Goal: Information Seeking & Learning: Check status

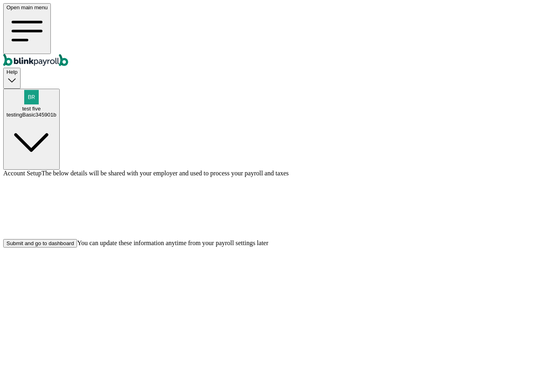
click at [74, 247] on div "Submit and go to dashboard" at bounding box center [39, 243] width 67 height 6
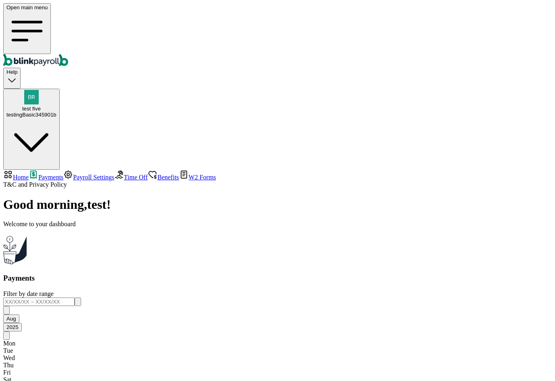
click at [114, 174] on link "Time Off" at bounding box center [130, 177] width 33 height 7
click at [73, 174] on span "Payroll Settings" at bounding box center [93, 177] width 41 height 7
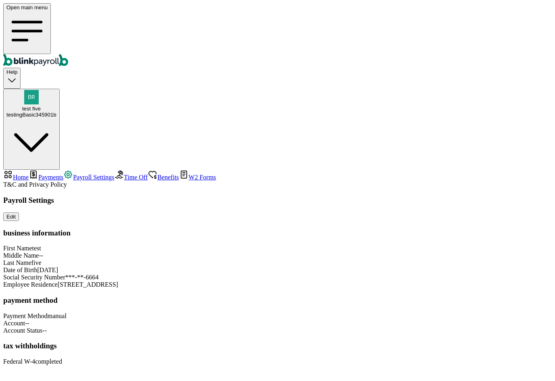
scroll to position [16, 0]
click at [56, 112] on div "testingBasic345901b" at bounding box center [31, 115] width 50 height 6
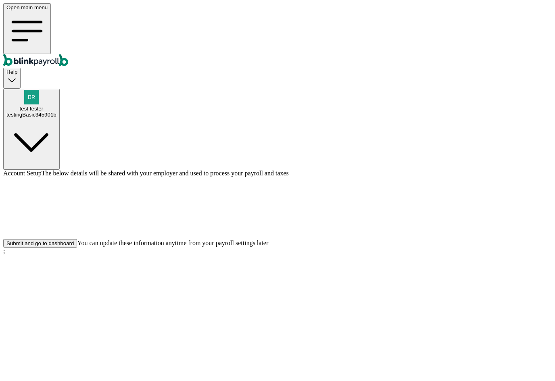
click at [77, 248] on button "Submit and go to dashboard" at bounding box center [40, 243] width 74 height 8
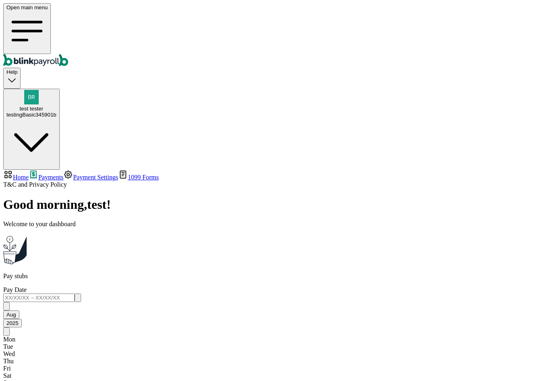
click at [65, 174] on link "Payment Settings" at bounding box center [90, 177] width 55 height 7
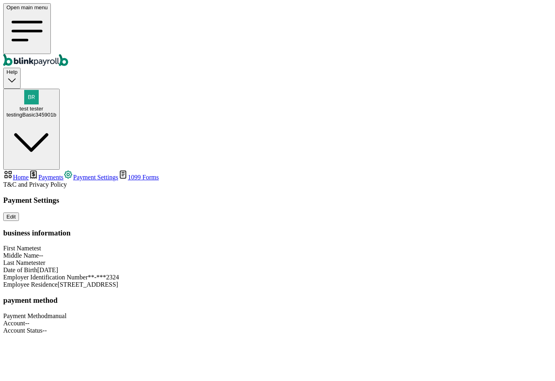
click at [56, 112] on div "testingBasic345901b" at bounding box center [31, 115] width 50 height 6
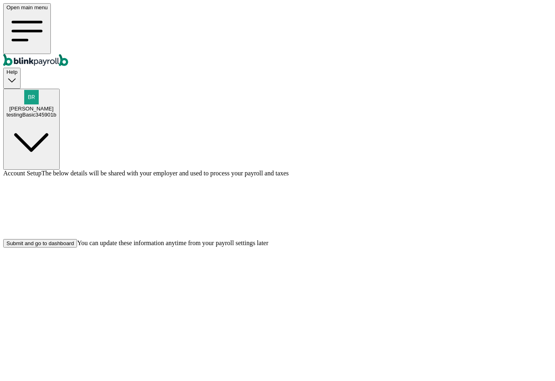
click at [77, 248] on button "Submit and go to dashboard" at bounding box center [40, 243] width 74 height 8
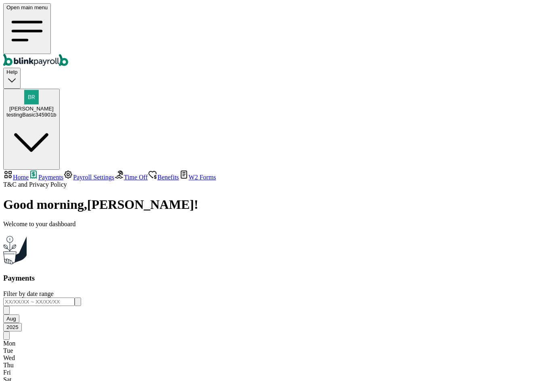
click at [73, 174] on span "Payroll Settings" at bounding box center [93, 177] width 41 height 7
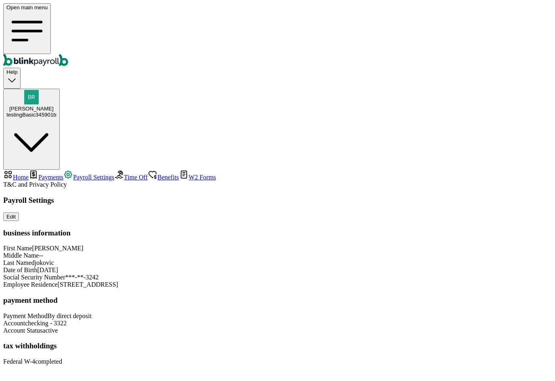
click at [124, 174] on span "Time Off" at bounding box center [136, 177] width 24 height 7
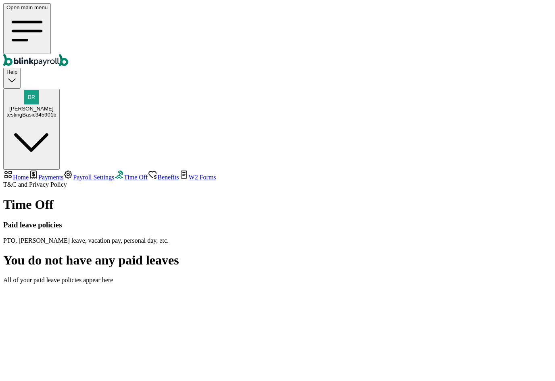
click at [29, 174] on span "Home" at bounding box center [21, 177] width 16 height 7
select select "2025"
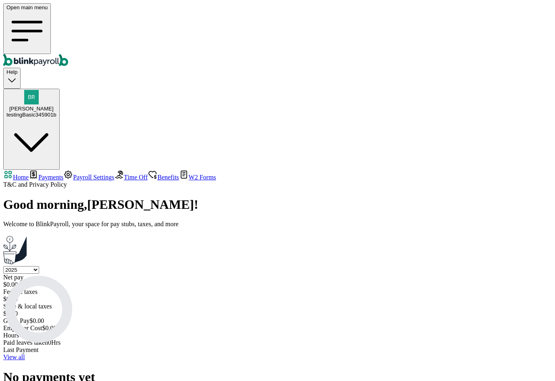
click at [29, 174] on span "Home" at bounding box center [21, 177] width 16 height 7
click at [56, 112] on div "testingBasic345901b" at bounding box center [31, 115] width 50 height 6
click at [54, 106] on span "novak djokovic" at bounding box center [31, 109] width 44 height 6
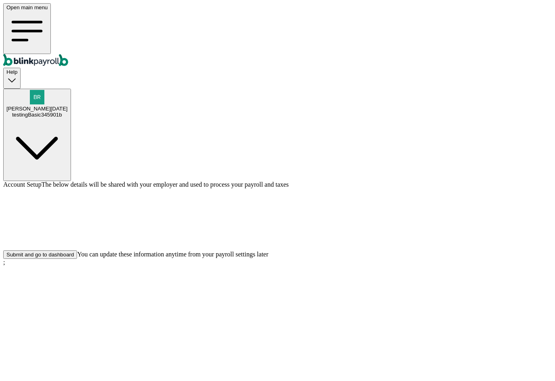
click at [74, 258] on div "Submit and go to dashboard" at bounding box center [39, 255] width 67 height 6
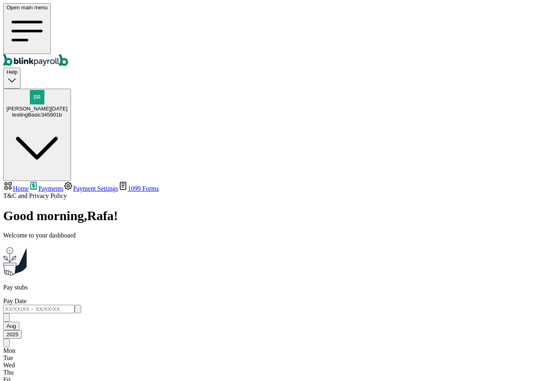
click at [73, 185] on span "Payment Settings" at bounding box center [95, 188] width 45 height 7
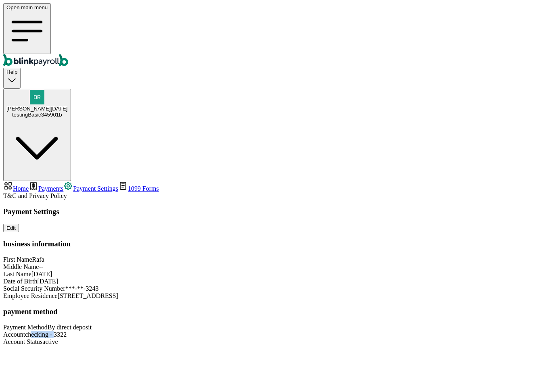
drag, startPoint x: 349, startPoint y: 296, endPoint x: 431, endPoint y: 304, distance: 81.9
click at [431, 304] on div "Payment Settings Edit business information First Name Rafa Middle Name -- Last …" at bounding box center [277, 276] width 549 height 138
click at [382, 324] on div "Payment Method By direct deposit Account checking - 3322 Account Status active" at bounding box center [277, 335] width 549 height 22
click at [68, 112] on div "testingBasic345901b" at bounding box center [36, 115] width 61 height 6
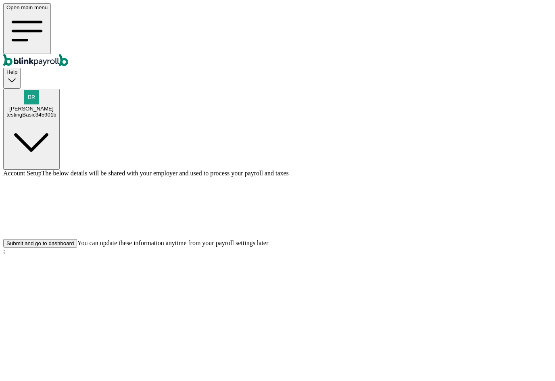
click at [74, 247] on div "Submit and go to dashboard" at bounding box center [39, 243] width 67 height 6
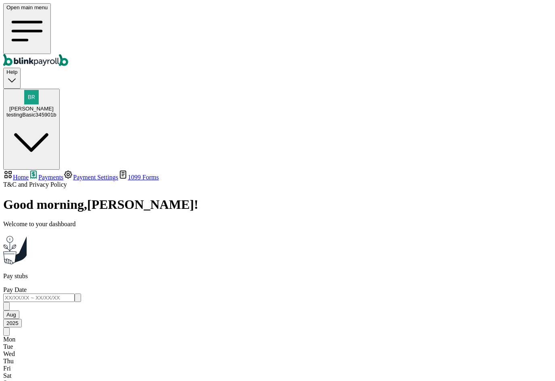
click at [73, 174] on span "Payment Settings" at bounding box center [95, 177] width 45 height 7
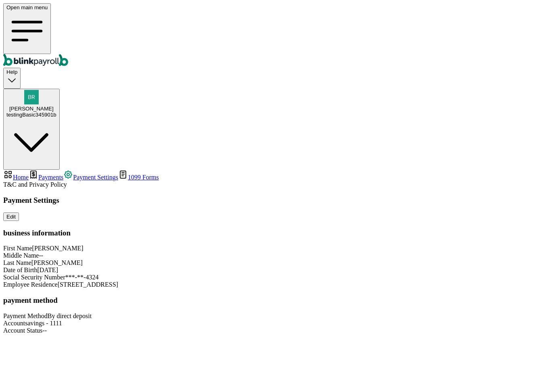
drag, startPoint x: 383, startPoint y: 319, endPoint x: 404, endPoint y: 320, distance: 21.0
click at [404, 320] on div "Payment Settings Edit business information First Name [PERSON_NAME] Middle Name…" at bounding box center [277, 265] width 549 height 138
click at [416, 226] on div "Payment Settings Edit business information First Name [PERSON_NAME] Middle Name…" at bounding box center [277, 265] width 549 height 138
click at [395, 323] on div "Payment Method By direct deposit Account savings - 1111 Account Status --" at bounding box center [277, 324] width 549 height 22
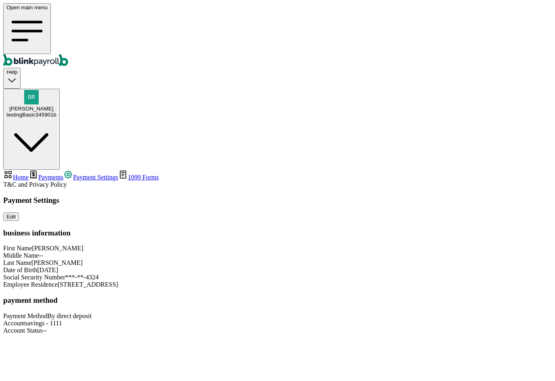
click at [47, 327] on span "--" at bounding box center [44, 330] width 4 height 7
drag, startPoint x: 384, startPoint y: 318, endPoint x: 397, endPoint y: 316, distance: 13.4
click at [397, 327] on div "Account Status --" at bounding box center [277, 330] width 549 height 7
click at [452, 311] on div "Payment Settings Edit business information First Name roger Middle Name -- Last…" at bounding box center [277, 265] width 549 height 138
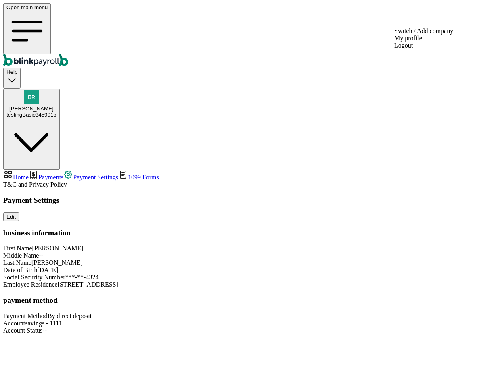
click at [54, 106] on span "[PERSON_NAME]" at bounding box center [31, 109] width 44 height 6
drag, startPoint x: 420, startPoint y: 82, endPoint x: 436, endPoint y: 58, distance: 28.3
click at [420, 196] on div "Payment Settings Edit business information First Name [PERSON_NAME] Middle Name…" at bounding box center [249, 265] width 493 height 138
click at [56, 112] on div "testingBasic345901b" at bounding box center [31, 115] width 50 height 6
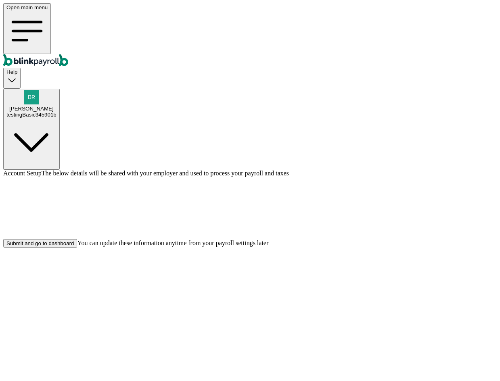
click at [368, 248] on div "Account Setup The below details will be shared with your employer and used to p…" at bounding box center [249, 209] width 493 height 78
click at [74, 247] on div "Submit and go to dashboard" at bounding box center [39, 243] width 67 height 6
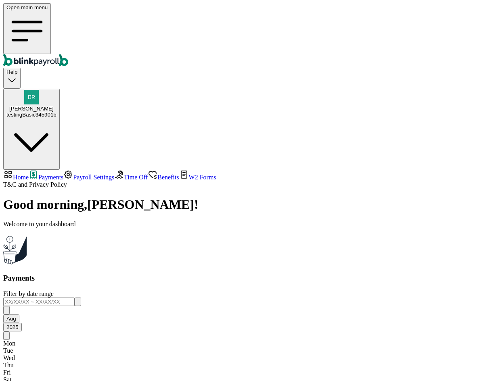
click at [73, 174] on span "Payroll Settings" at bounding box center [93, 177] width 41 height 7
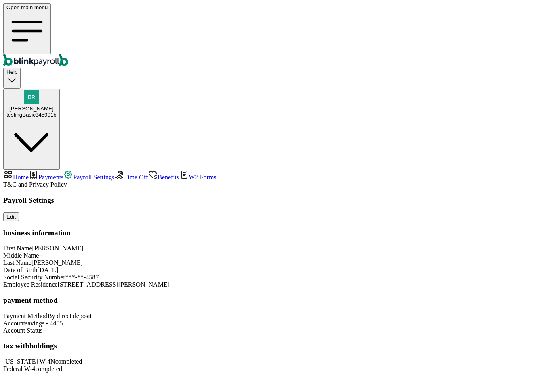
scroll to position [39, 0]
drag, startPoint x: 380, startPoint y: 279, endPoint x: 412, endPoint y: 279, distance: 32.3
click at [412, 279] on div "Payroll Settings Edit business information First Name Raj Middle Name -- Last N…" at bounding box center [273, 284] width 541 height 177
click at [414, 279] on div "Payroll Settings Edit business information First Name Raj Middle Name -- Last N…" at bounding box center [273, 284] width 541 height 177
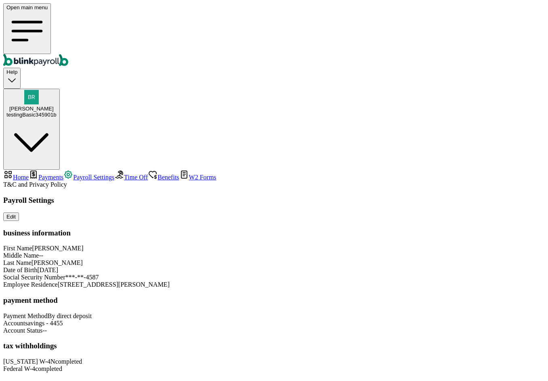
click at [391, 245] on div "First Name Raj" at bounding box center [273, 248] width 541 height 7
click at [425, 317] on div "Payroll Settings Edit business information First Name Raj Middle Name -- Last N…" at bounding box center [273, 284] width 541 height 177
click at [444, 296] on div "Payroll Settings Edit business information First Name Raj Middle Name -- Last N…" at bounding box center [273, 284] width 541 height 177
click at [443, 297] on div "Payroll Settings Edit business information First Name Raj Middle Name -- Last N…" at bounding box center [273, 284] width 541 height 177
click at [50, 174] on span "Payments" at bounding box center [50, 177] width 25 height 7
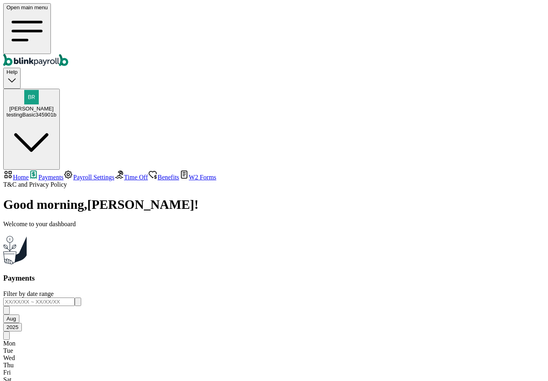
click at [63, 174] on link "Payroll Settings" at bounding box center [88, 177] width 51 height 7
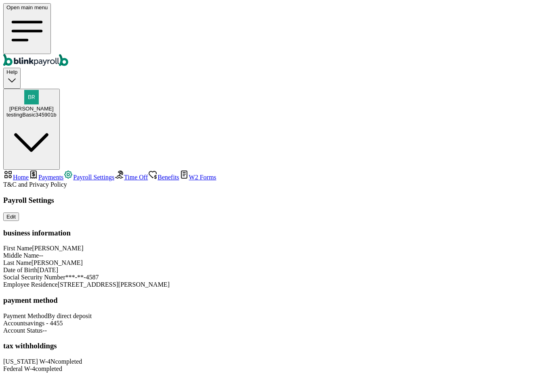
click at [48, 174] on span "Payments" at bounding box center [50, 177] width 25 height 7
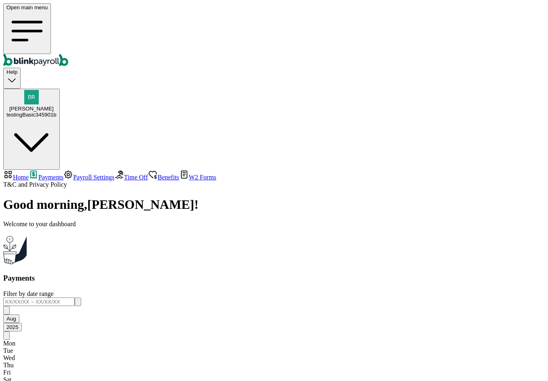
click at [29, 174] on span "Home" at bounding box center [21, 177] width 16 height 7
select select "2025"
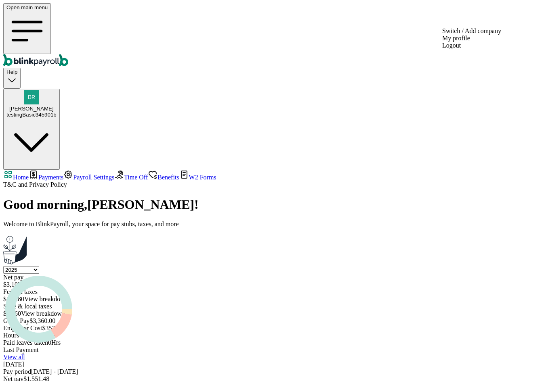
click at [56, 106] on div "Raj Jasoliya testingBasic345901b" at bounding box center [31, 112] width 50 height 12
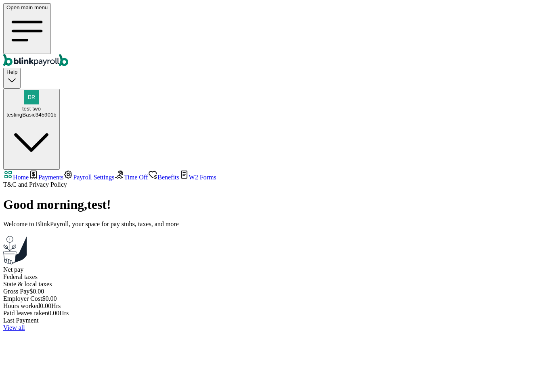
select select "2025"
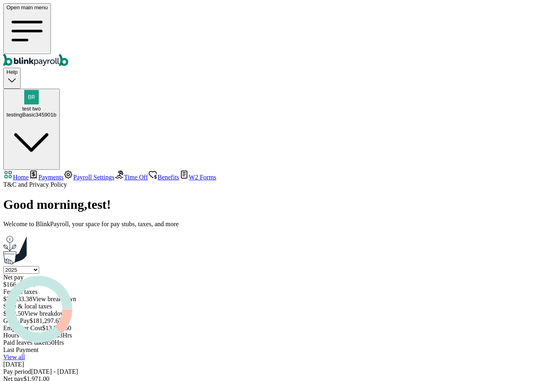
click at [49, 174] on span "Payments" at bounding box center [50, 177] width 25 height 7
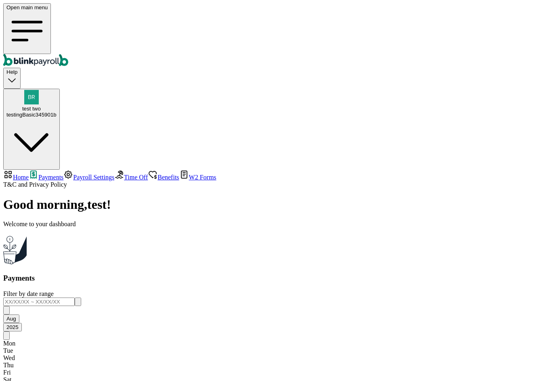
scroll to position [287, 0]
click at [124, 174] on span "Time Off" at bounding box center [136, 177] width 24 height 7
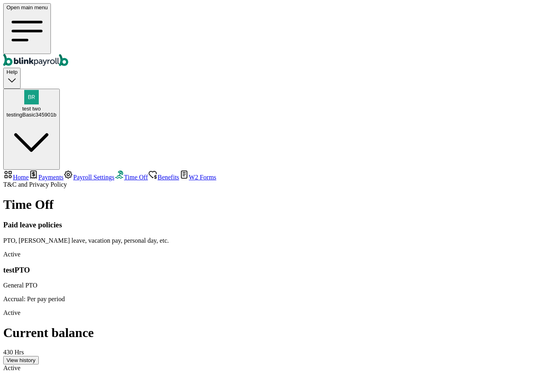
click at [46, 174] on span "Payments" at bounding box center [50, 177] width 25 height 7
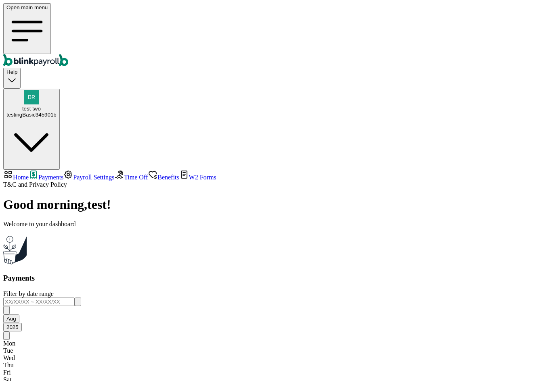
click at [29, 174] on span "Home" at bounding box center [21, 177] width 16 height 7
select select "2025"
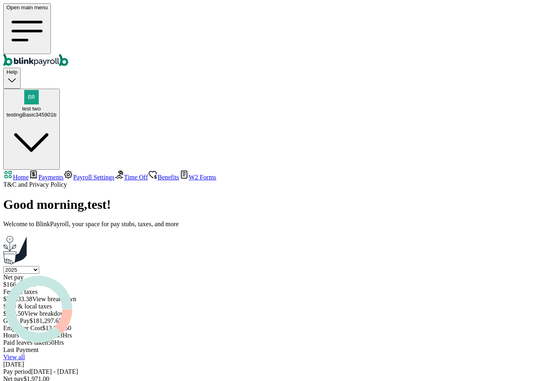
click at [44, 174] on link "Payments" at bounding box center [46, 177] width 35 height 7
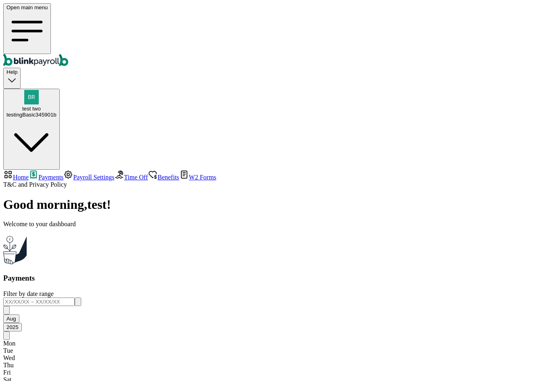
click at [124, 174] on span "Time Off" at bounding box center [136, 177] width 24 height 7
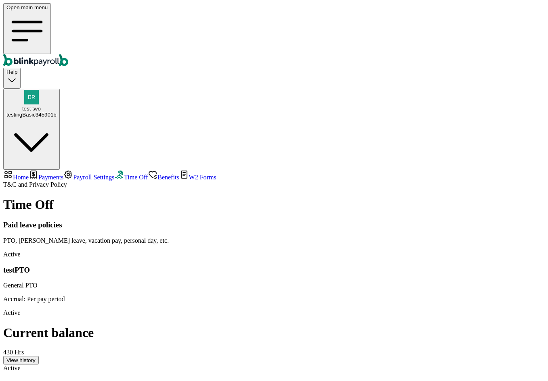
click at [73, 174] on span "Payroll Settings" at bounding box center [93, 177] width 41 height 7
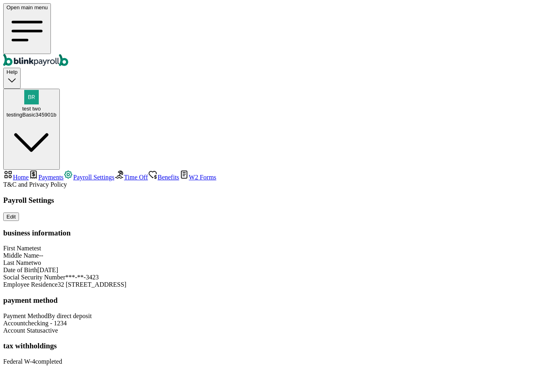
click at [124, 174] on span "Time Off" at bounding box center [136, 177] width 24 height 7
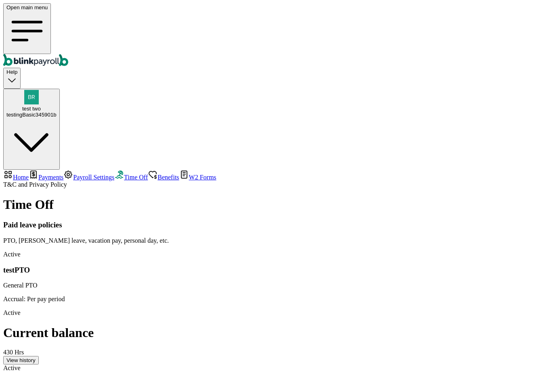
click at [63, 174] on link "Payroll Settings" at bounding box center [88, 177] width 51 height 7
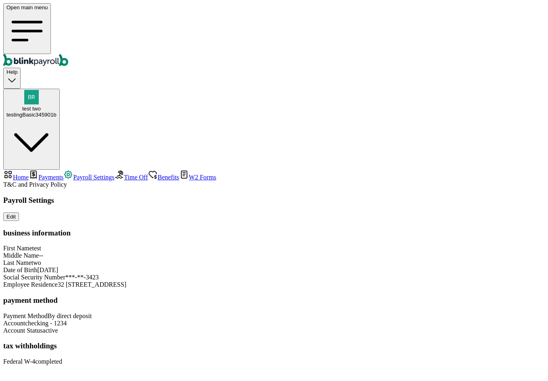
click at [56, 106] on div "test two testingBasic345901b" at bounding box center [31, 112] width 50 height 12
click at [465, 196] on div "Payroll Settings Edit business information First Name test Middle Name -- Last …" at bounding box center [273, 280] width 541 height 169
click at [56, 112] on div "testingBasic345901b" at bounding box center [31, 115] width 50 height 6
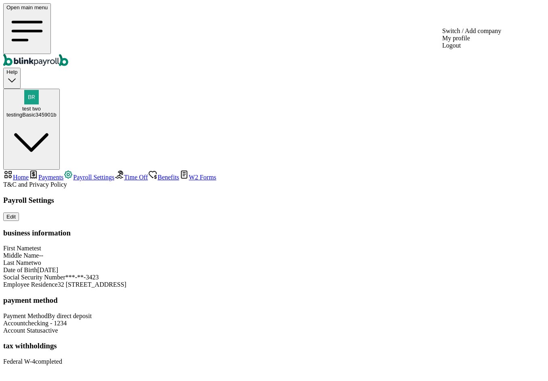
click at [56, 112] on div "testingBasic345901b" at bounding box center [31, 115] width 50 height 6
click at [464, 196] on div "Payroll Settings Edit business information First Name test Middle Name -- Last …" at bounding box center [273, 280] width 541 height 169
click at [56, 106] on div "test two testingBasic345901b" at bounding box center [31, 112] width 50 height 12
click at [56, 112] on div "testingBasic345901b" at bounding box center [31, 115] width 50 height 6
click at [462, 196] on div "Payroll Settings Edit business information First Name test Middle Name -- Last …" at bounding box center [273, 280] width 541 height 169
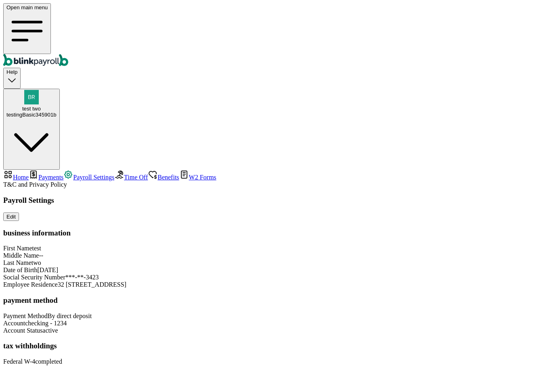
click at [466, 196] on div "Payroll Settings Edit business information First Name test Middle Name -- Last …" at bounding box center [273, 280] width 541 height 169
click at [56, 106] on div "test two testingBasic345901b" at bounding box center [31, 112] width 50 height 12
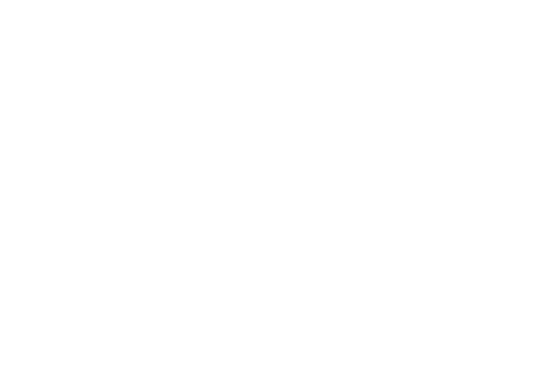
select select "2025"
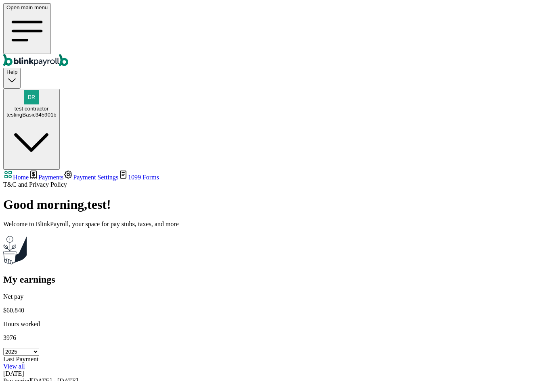
click at [44, 174] on span "Payments" at bounding box center [50, 177] width 25 height 7
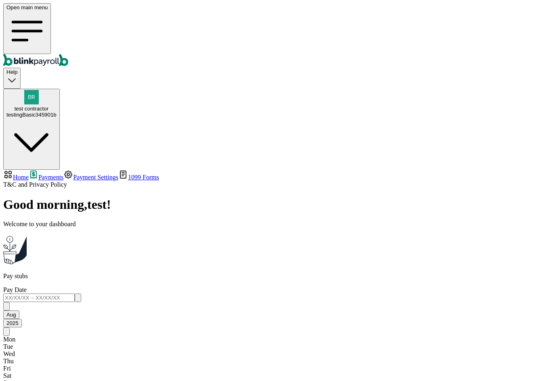
scroll to position [153, 0]
drag, startPoint x: 121, startPoint y: 125, endPoint x: 425, endPoint y: 355, distance: 380.9
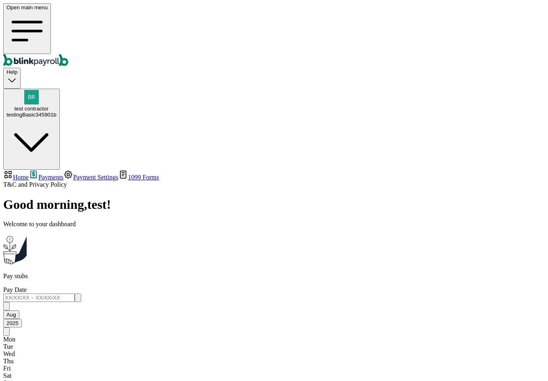
copy table "Pay Date Pay Period Net pay Gross pay Payment Method Status Sep 02, 2025 (lates…"
click at [82, 188] on nav "Home Payments Payment Settings 1099 Forms T&C and Privacy Policy" at bounding box center [273, 179] width 541 height 19
click at [29, 174] on span "Home" at bounding box center [21, 177] width 16 height 7
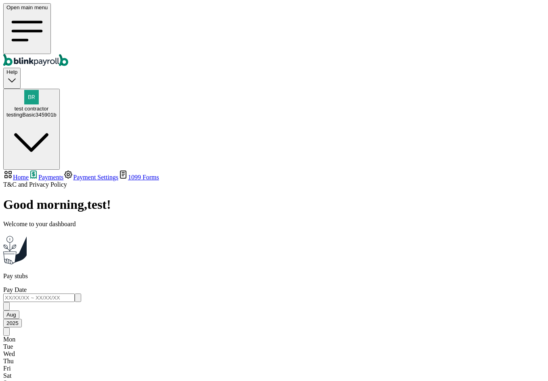
select select "2025"
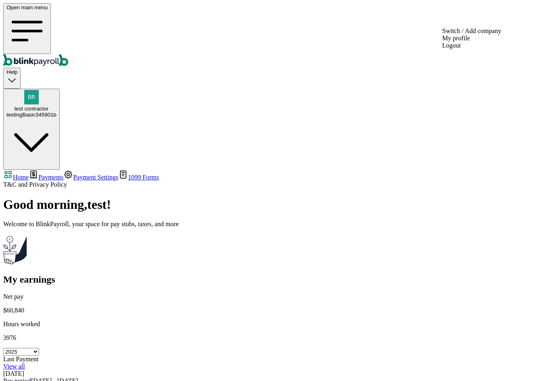
click at [56, 112] on div "testingBasic345901b" at bounding box center [31, 115] width 50 height 6
click at [48, 106] on span "test contractor" at bounding box center [32, 109] width 34 height 6
click at [56, 106] on div "test contractor testingBasic345901b" at bounding box center [31, 112] width 50 height 12
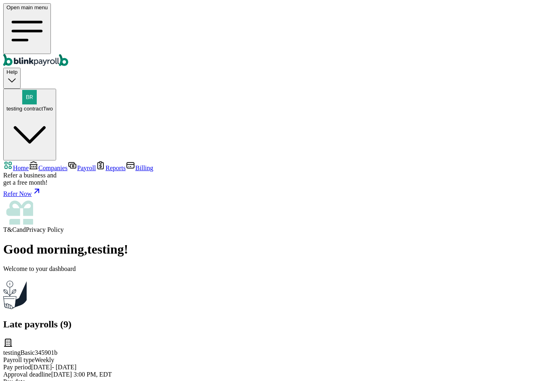
click at [64, 165] on span "Companies" at bounding box center [52, 168] width 29 height 7
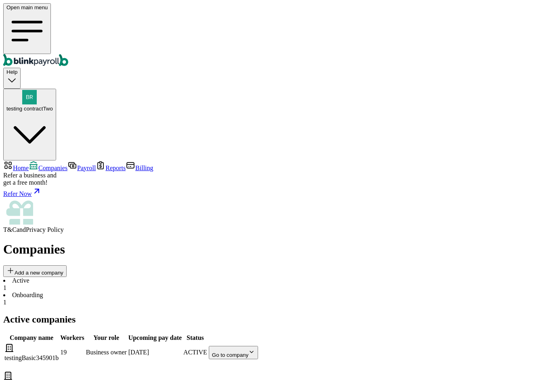
click at [481, 140] on body "Open main menu Help testing contractTwo Home Companies Payroll Reports Billing …" at bounding box center [273, 229] width 541 height 453
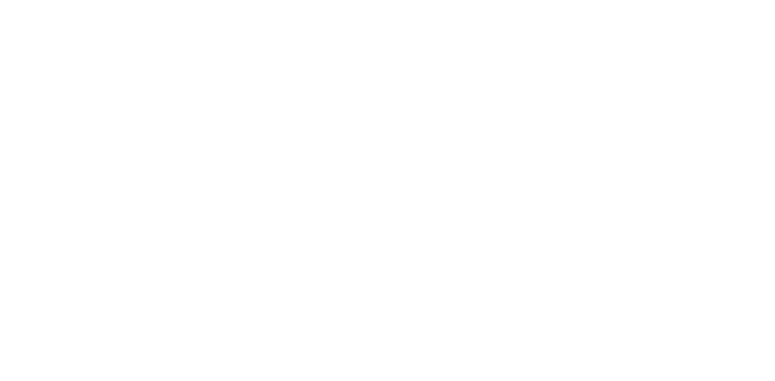
select select "2025"
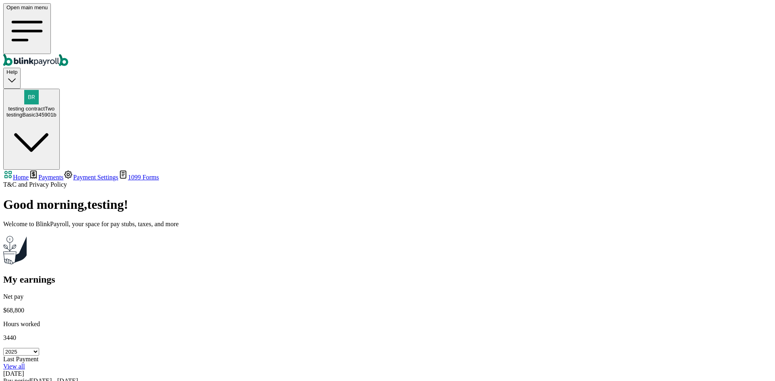
click at [51, 174] on span "Payments" at bounding box center [50, 177] width 25 height 7
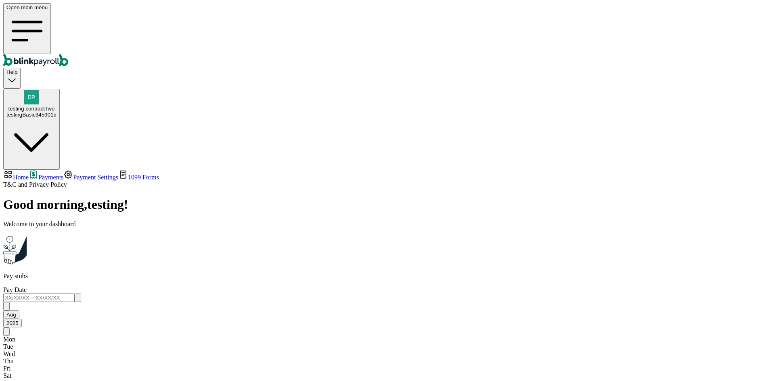
scroll to position [26, 0]
drag, startPoint x: 170, startPoint y: 149, endPoint x: 442, endPoint y: 354, distance: 340.5
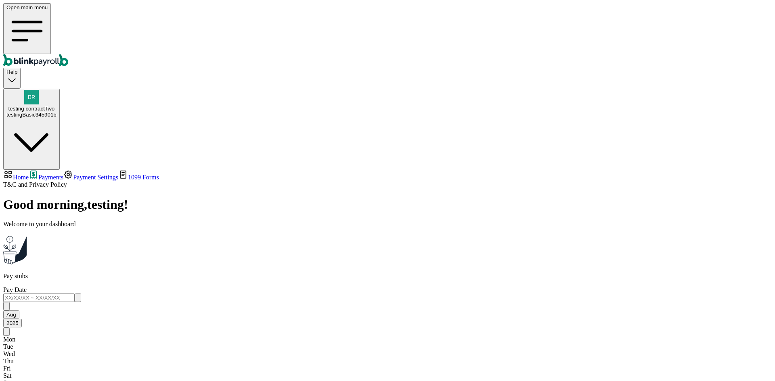
copy table "Pay Date Pay Period Net pay Gross pay Payment Method Status Sep 02, 2025 (lates…"
click at [60, 89] on button "testing contractTwo testingBasic345901b" at bounding box center [31, 130] width 56 height 82
click at [56, 112] on div "testingBasic345901b" at bounding box center [31, 115] width 50 height 6
click at [54, 106] on span "testing contractTwo" at bounding box center [31, 109] width 46 height 6
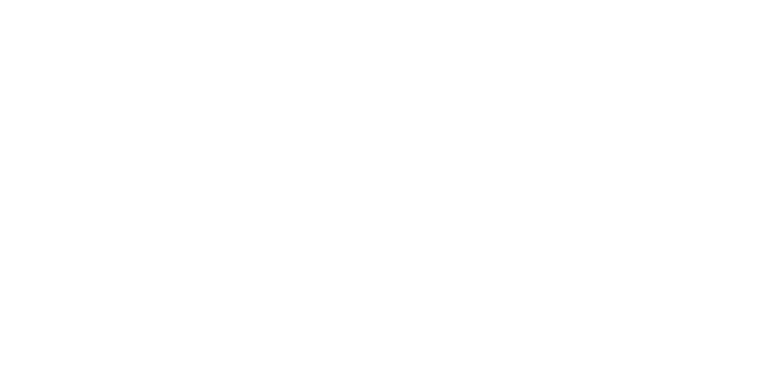
select select "2025"
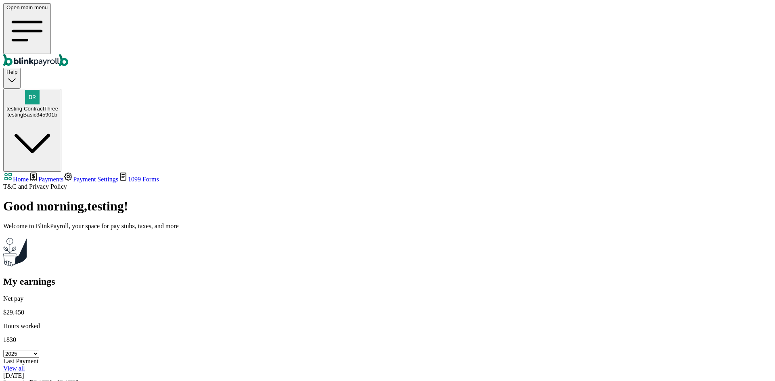
click at [53, 176] on link "Payments" at bounding box center [46, 179] width 35 height 7
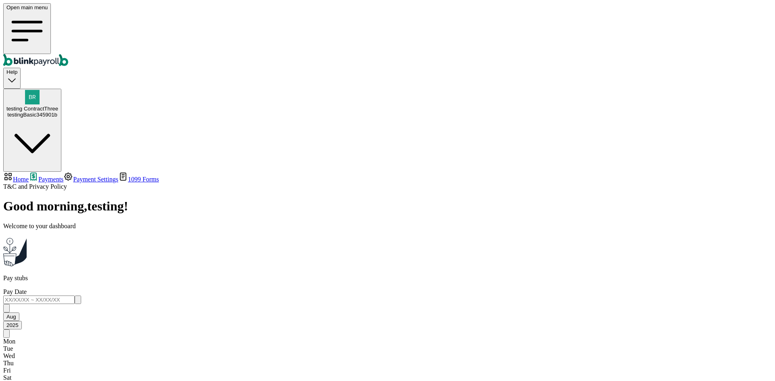
drag, startPoint x: 124, startPoint y: 144, endPoint x: 117, endPoint y: 150, distance: 9.5
drag, startPoint x: 138, startPoint y: 117, endPoint x: 432, endPoint y: 354, distance: 377.6
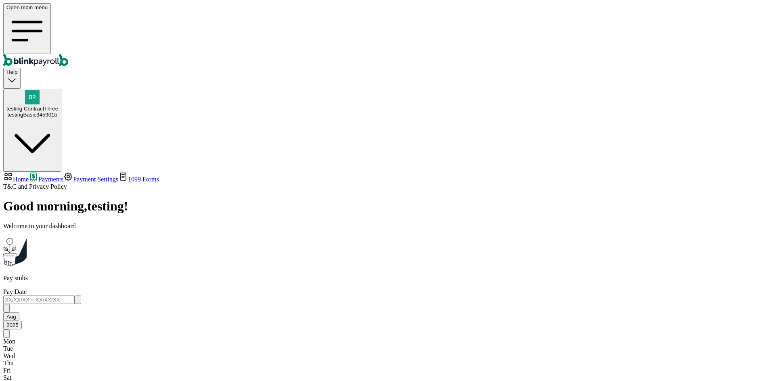
copy tbody "[DATE] (latest) [DATE] - [DATE] $ 750.00 $ 750.00 Cash/check Paid View pay stub…"
click at [29, 176] on span "Home" at bounding box center [21, 179] width 16 height 7
select select "2025"
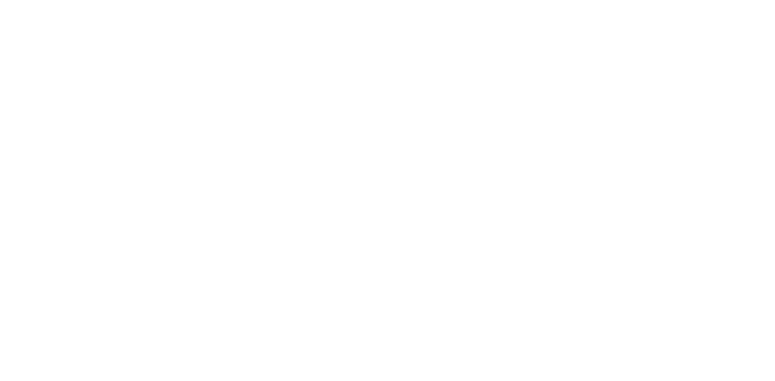
select select "2025"
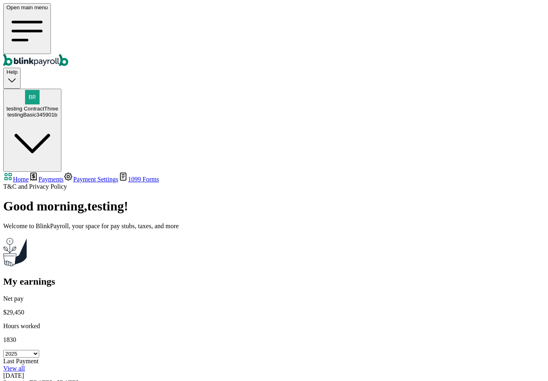
click at [63, 176] on link "Payment Settings" at bounding box center [90, 179] width 55 height 7
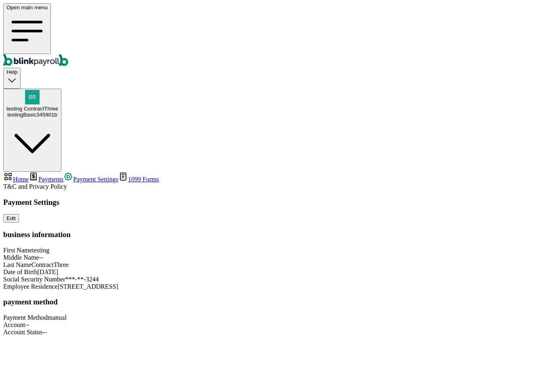
click at [55, 176] on span "Payments" at bounding box center [50, 179] width 25 height 7
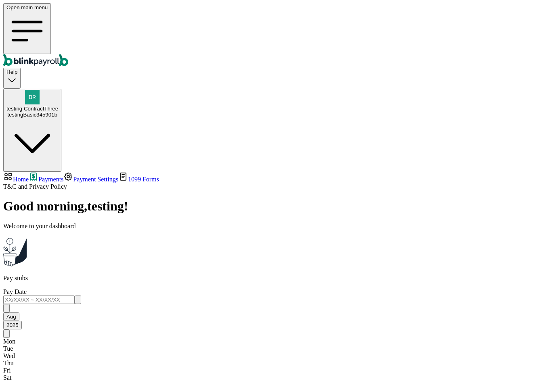
click at [63, 176] on link "Payment Settings" at bounding box center [90, 179] width 55 height 7
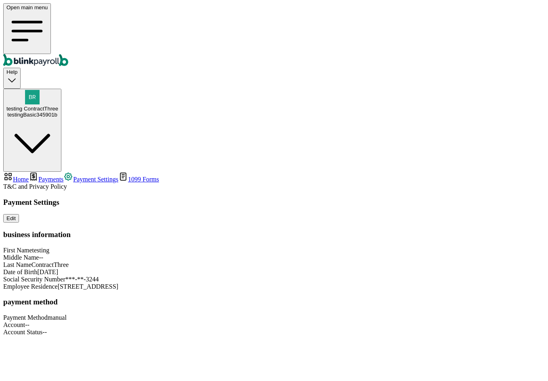
click at [54, 176] on span "Payments" at bounding box center [50, 179] width 25 height 7
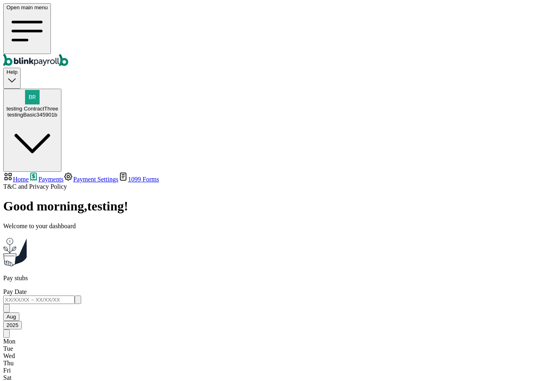
click at [73, 176] on span "Payment Settings" at bounding box center [95, 179] width 45 height 7
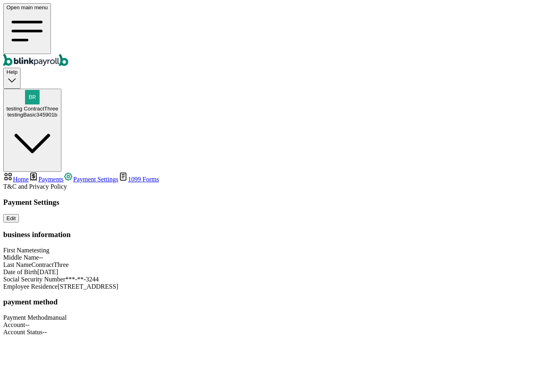
click at [73, 176] on span "Payment Settings" at bounding box center [95, 179] width 45 height 7
click at [58, 112] on div "testingBasic345901b" at bounding box center [32, 115] width 52 height 6
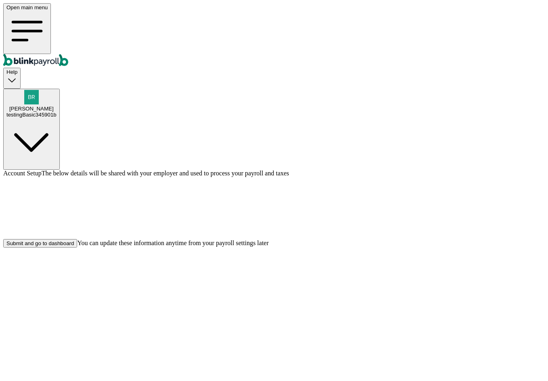
click at [407, 248] on div "Account Setup The below details will be shared with your employer and used to p…" at bounding box center [273, 209] width 541 height 78
